Goal: Information Seeking & Learning: Compare options

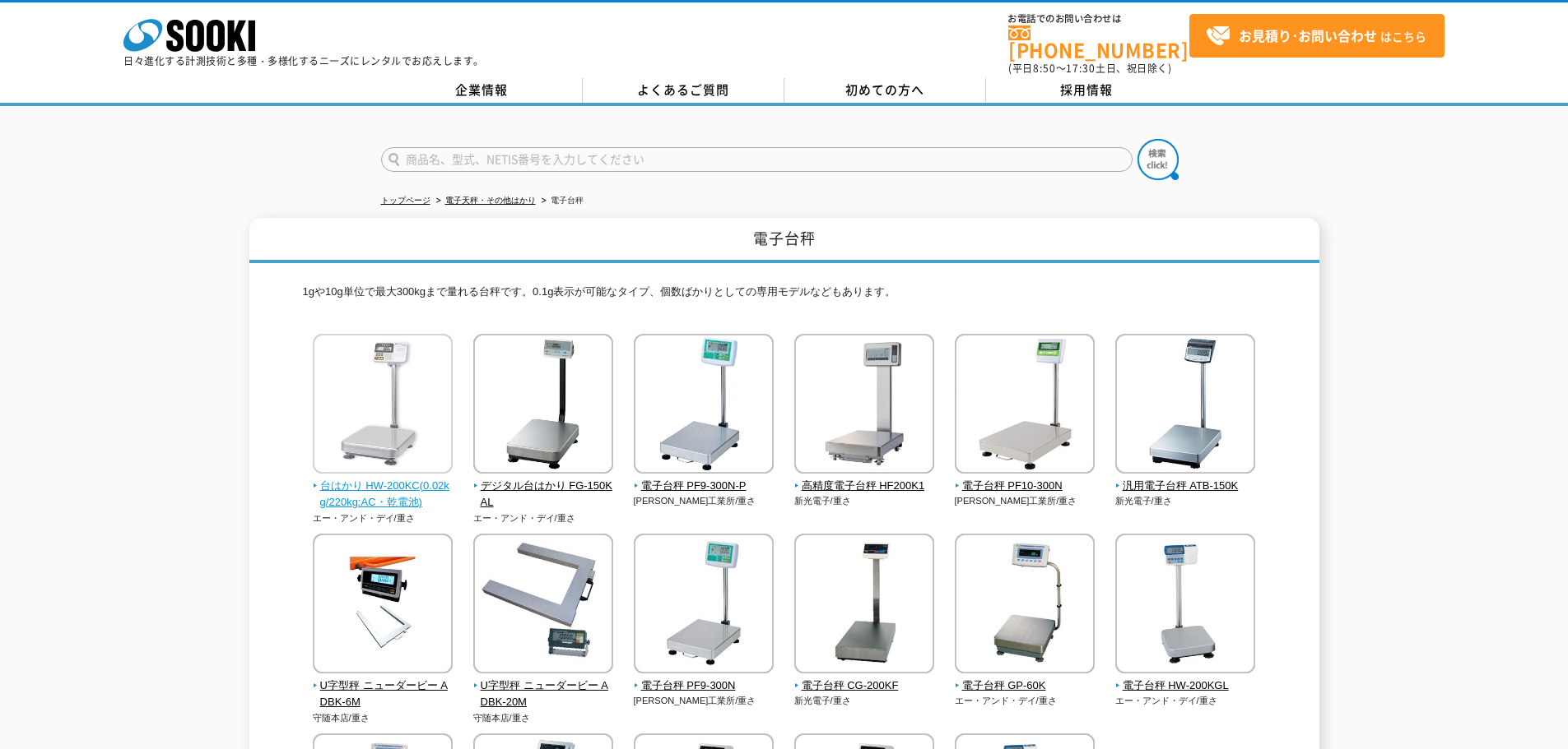
click at [421, 486] on span "台はかり HW-200KC(0.02kg/220kg:AC・乾電池)" at bounding box center [383, 495] width 141 height 35
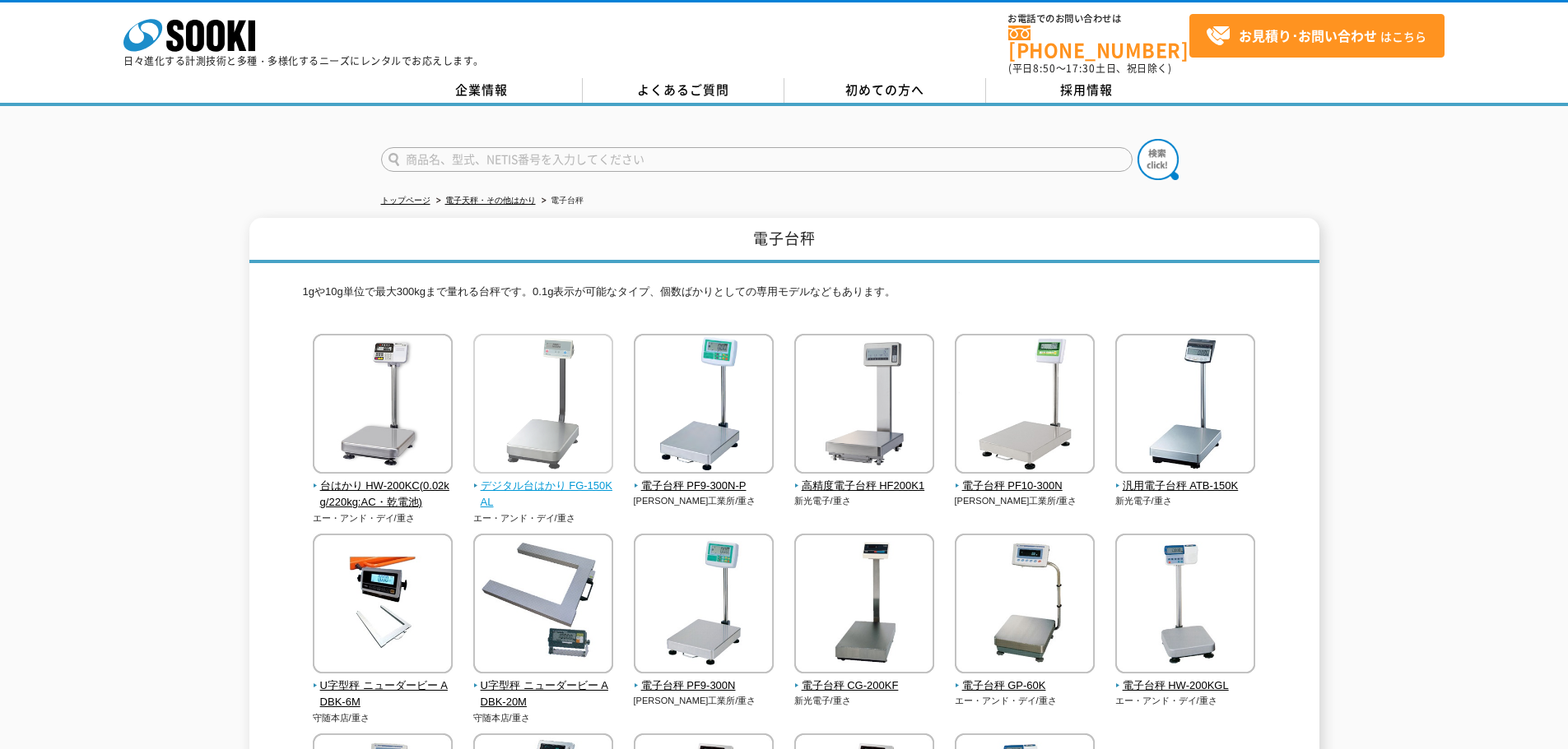
click at [577, 432] on img at bounding box center [543, 406] width 140 height 144
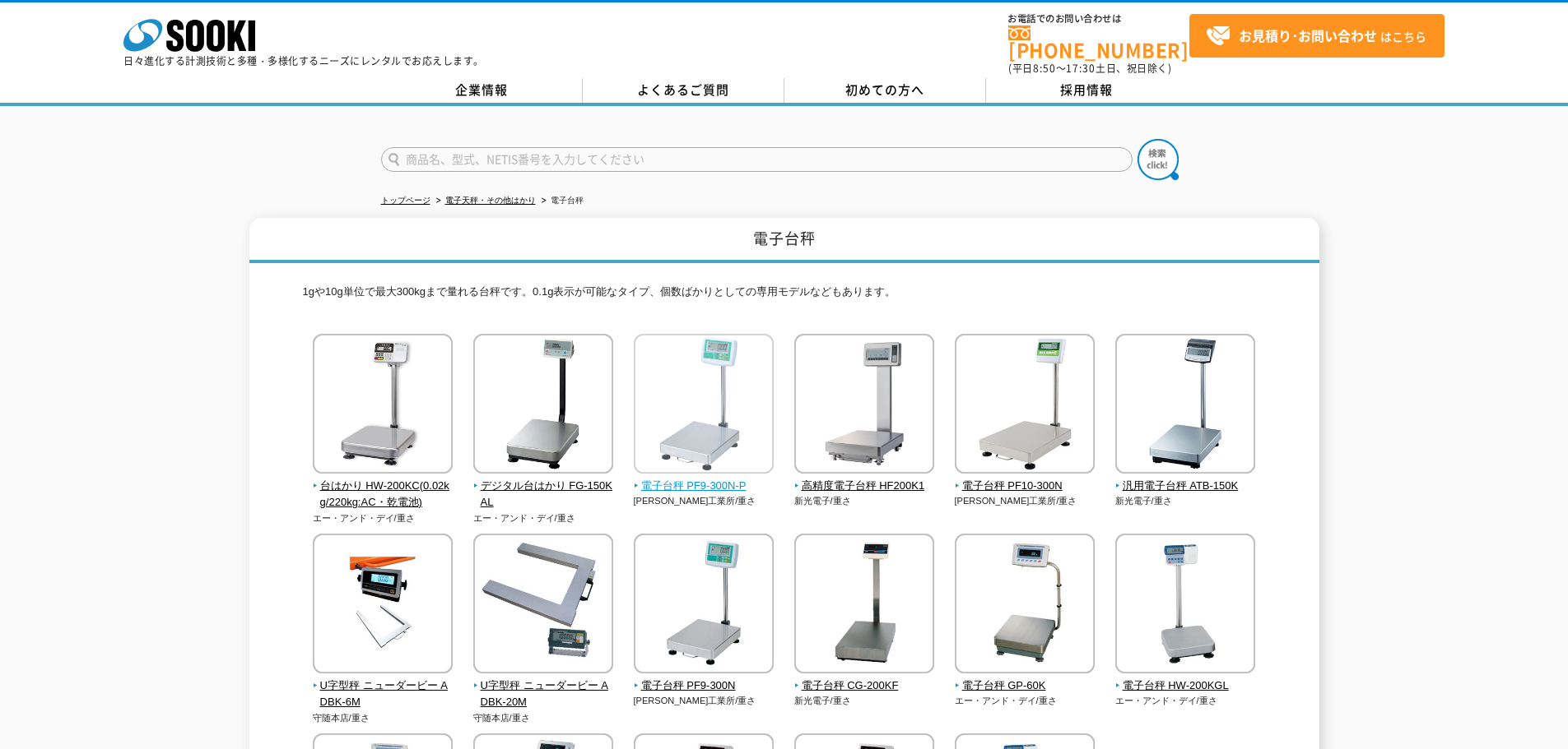
click at [676, 478] on span "電子台秤 PF9-300N-P" at bounding box center [704, 486] width 141 height 17
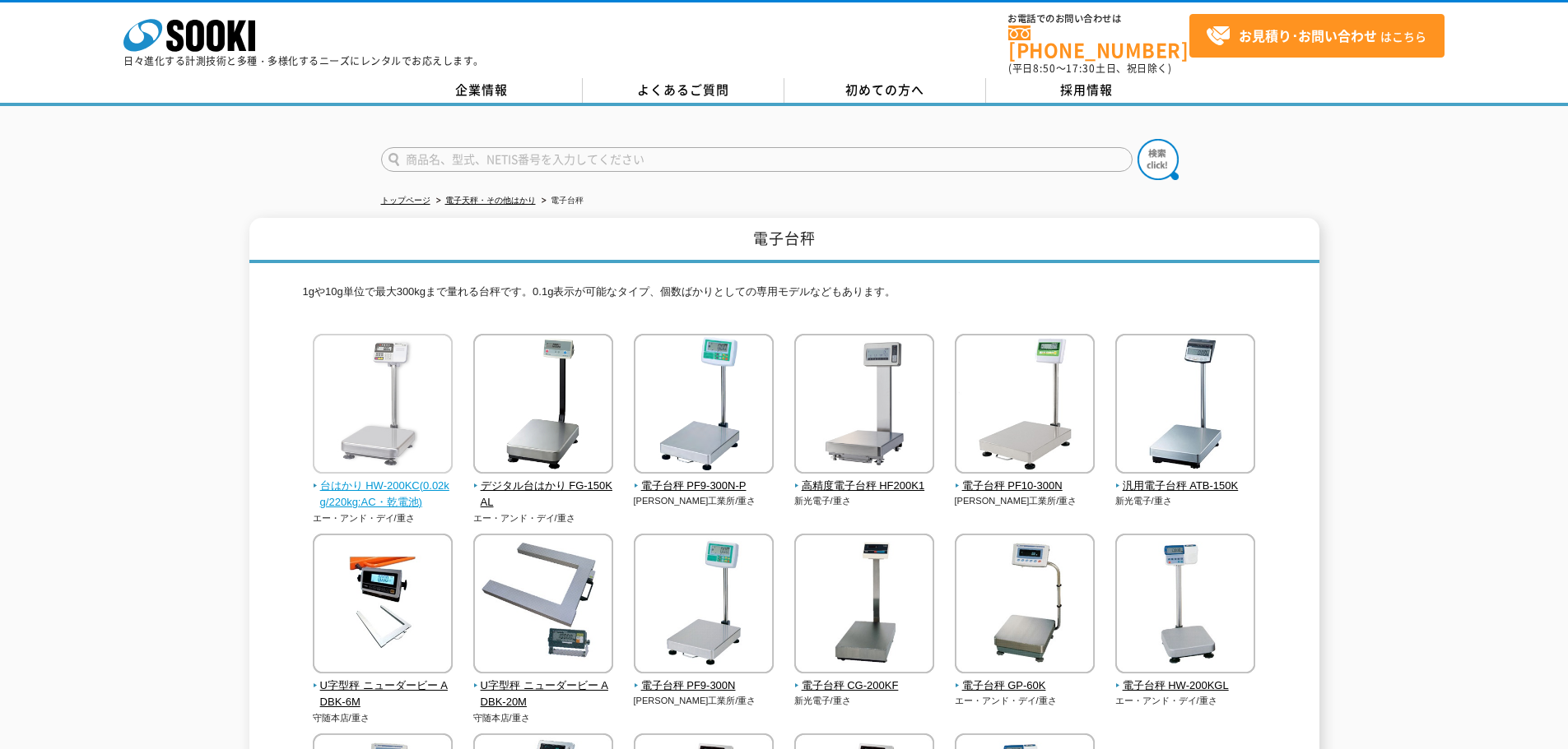
click at [422, 479] on span "台はかり HW-200KC(0.02kg/220kg:AC・乾電池)" at bounding box center [383, 495] width 141 height 35
